Goal: Information Seeking & Learning: Learn about a topic

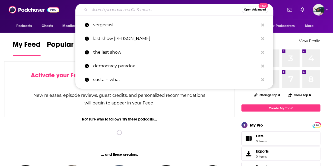
click at [130, 10] on input "Search podcasts, credits, & more..." at bounding box center [166, 10] width 152 height 8
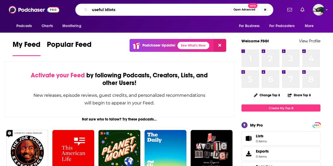
type input "useful idiots"
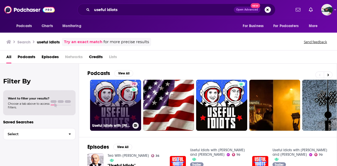
click at [113, 98] on link "70 Useful Idiots with [PERSON_NAME] and [PERSON_NAME]" at bounding box center [115, 105] width 51 height 51
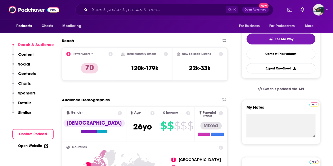
scroll to position [115, 0]
